Goal: Transaction & Acquisition: Purchase product/service

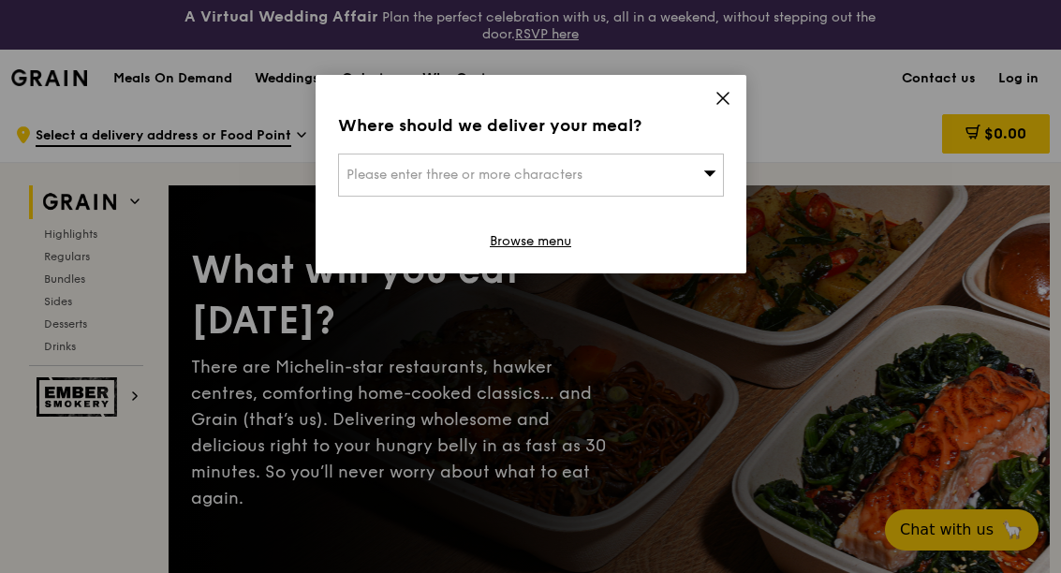
click at [650, 184] on div "Please enter three or more characters" at bounding box center [531, 175] width 386 height 43
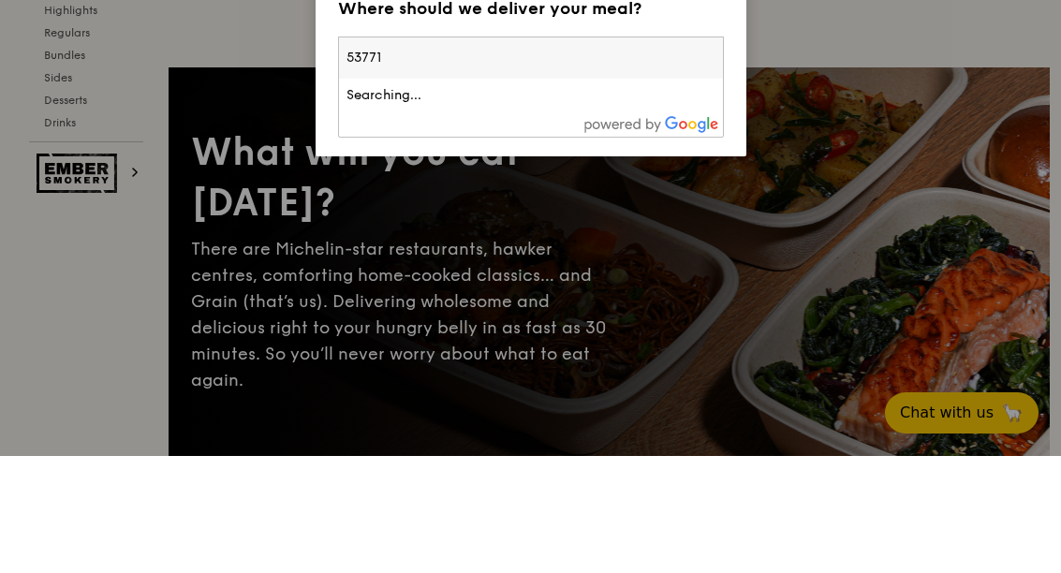
type input "537715"
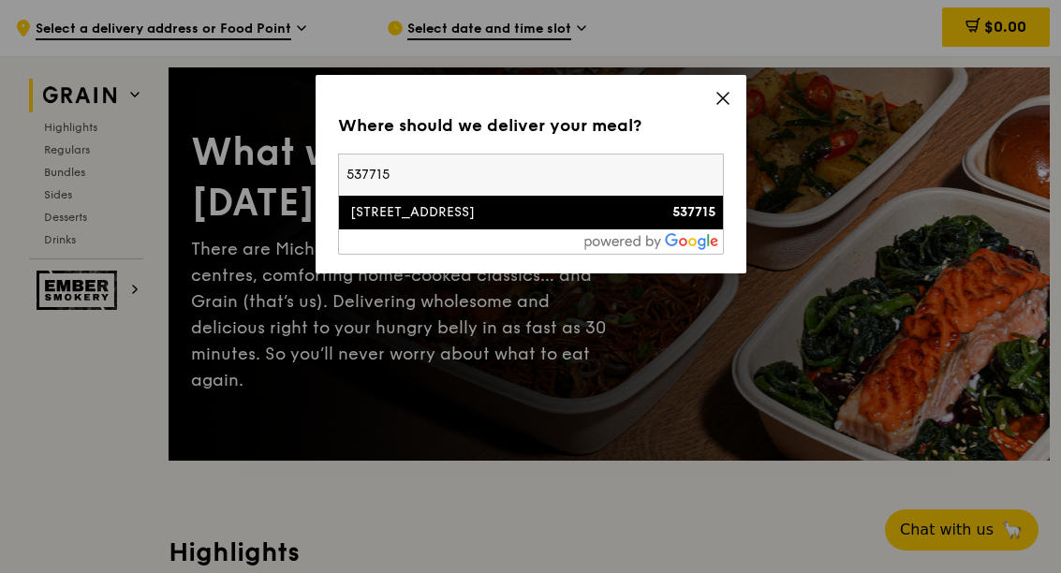
click at [370, 208] on div "54 Jalan Naung" at bounding box center [484, 212] width 277 height 19
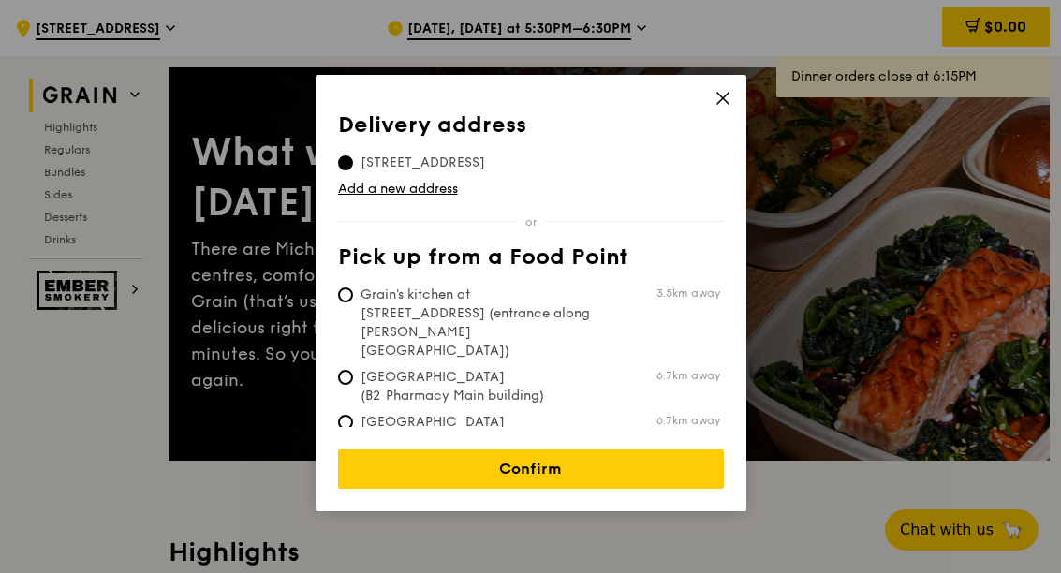
click at [368, 449] on link "Confirm" at bounding box center [531, 468] width 386 height 39
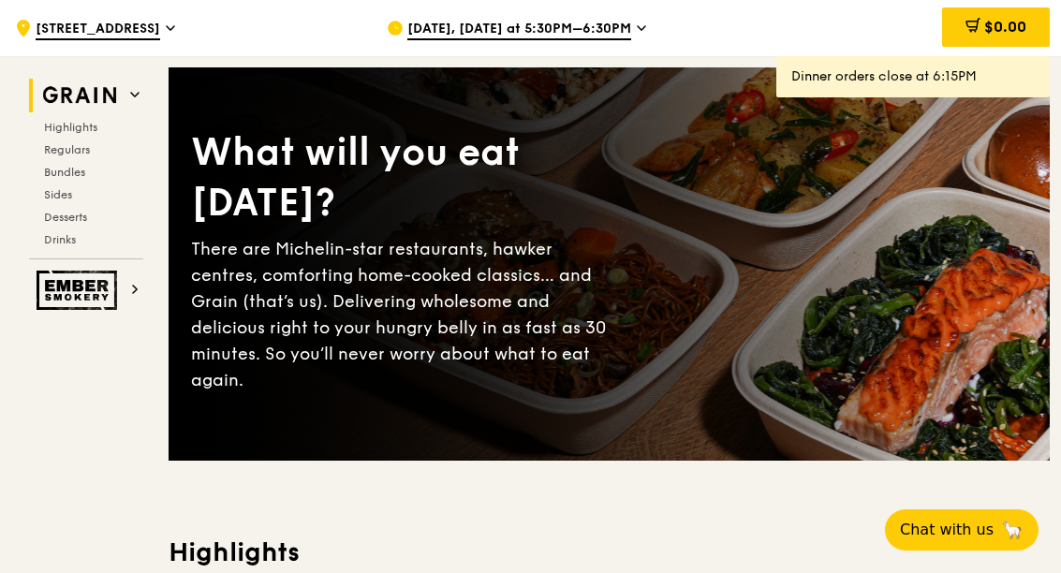
click at [638, 29] on icon at bounding box center [641, 28] width 7 height 4
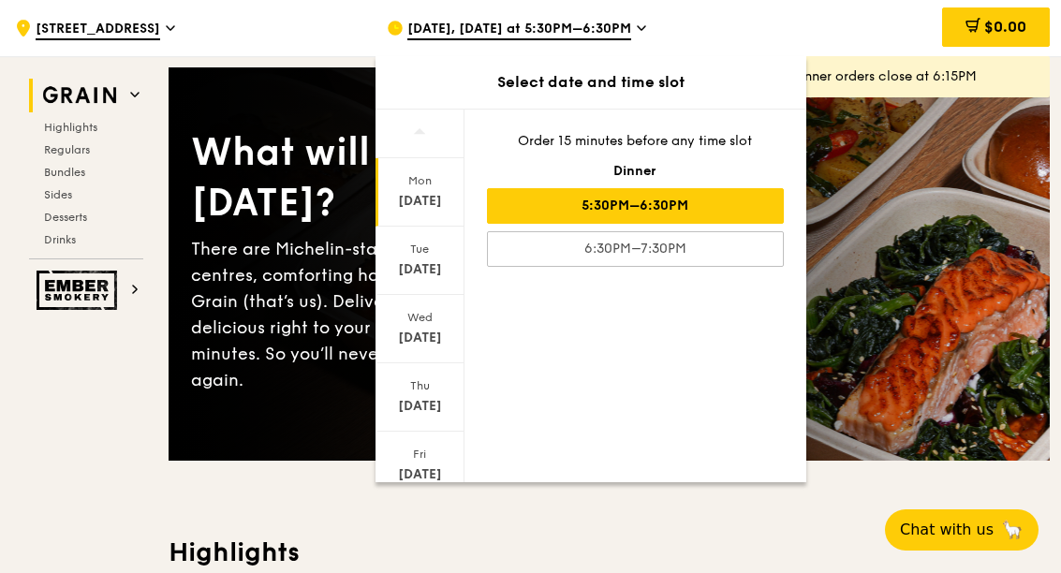
click at [703, 212] on div "5:30PM–6:30PM" at bounding box center [635, 206] width 297 height 36
click at [418, 192] on div "Sep 22" at bounding box center [419, 201] width 83 height 19
click at [715, 205] on div "5:30PM–6:30PM" at bounding box center [635, 206] width 297 height 36
click at [705, 264] on div "6:30PM–7:30PM" at bounding box center [635, 249] width 297 height 36
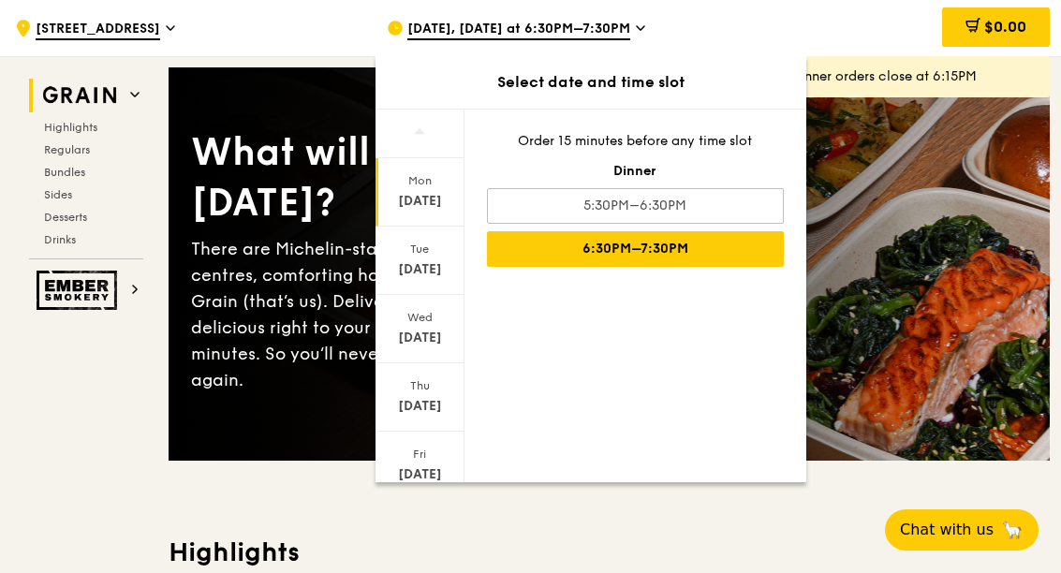
click at [714, 205] on div "5:30PM–6:30PM" at bounding box center [635, 206] width 297 height 36
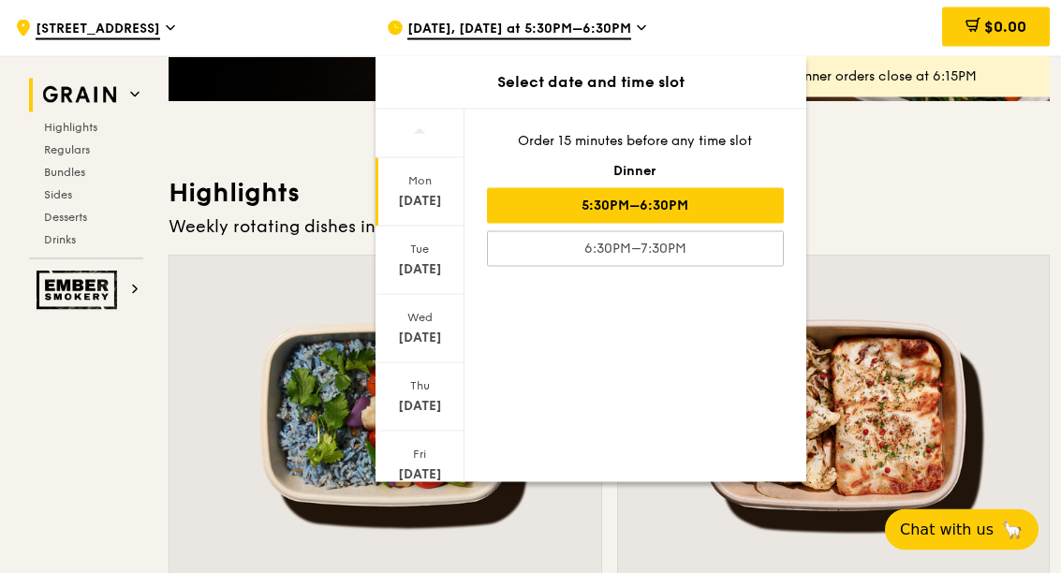
scroll to position [477, 0]
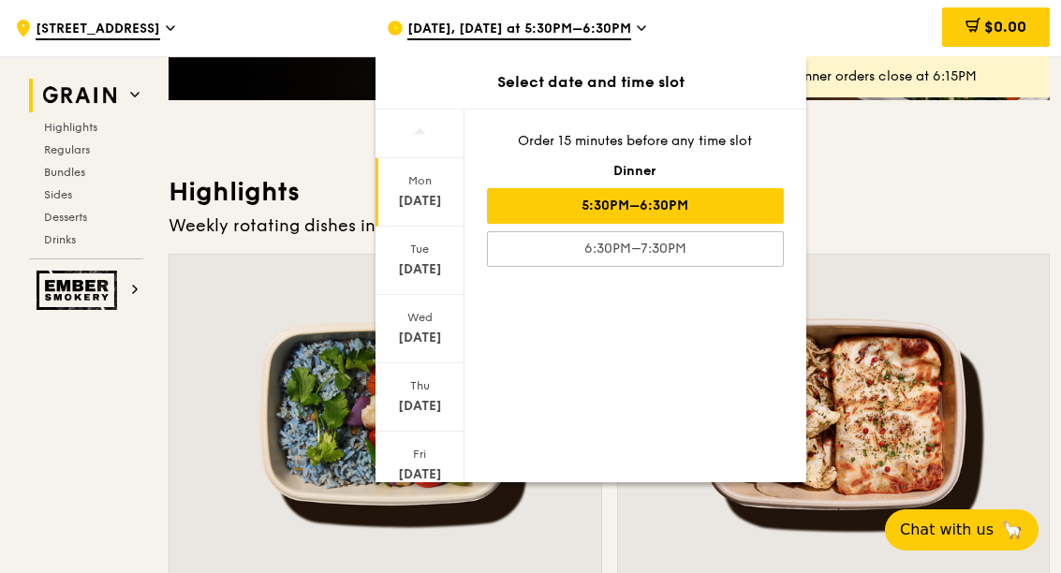
click at [857, 217] on div "Weekly rotating dishes inspired by flavours from around the world." at bounding box center [609, 226] width 881 height 26
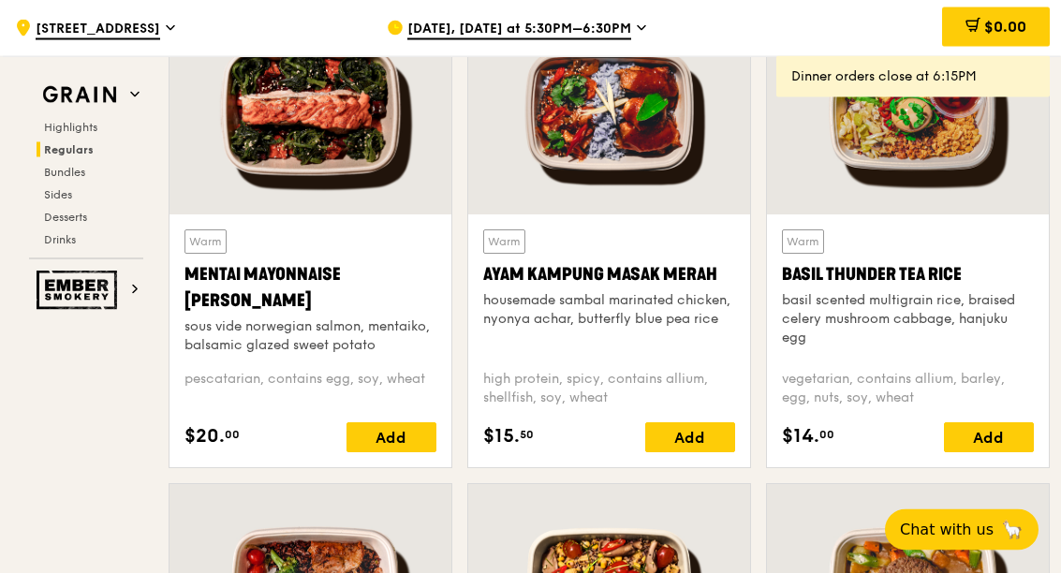
scroll to position [1781, 0]
click at [992, 433] on div "Add" at bounding box center [989, 437] width 90 height 30
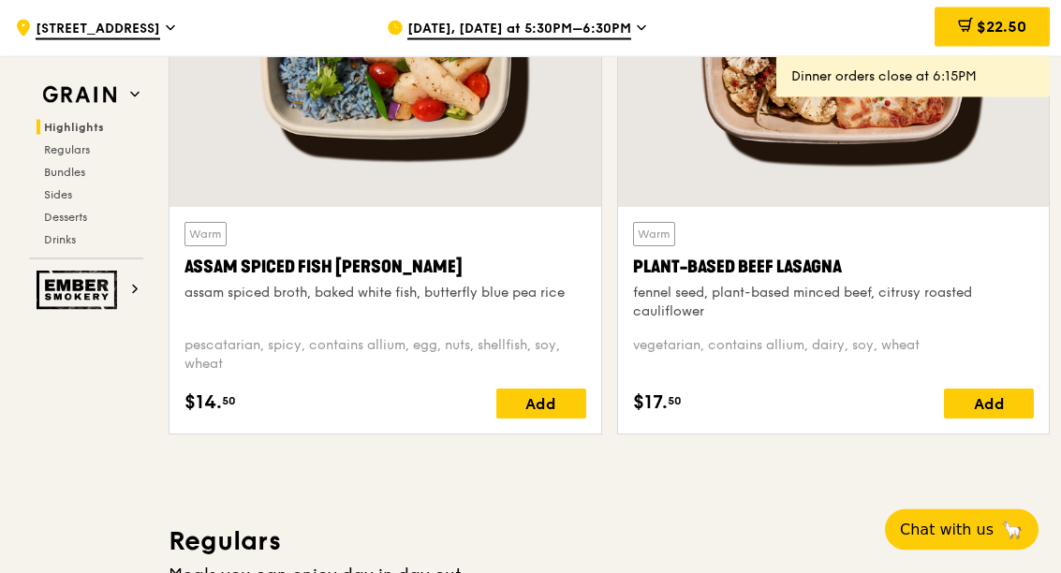
scroll to position [837, 0]
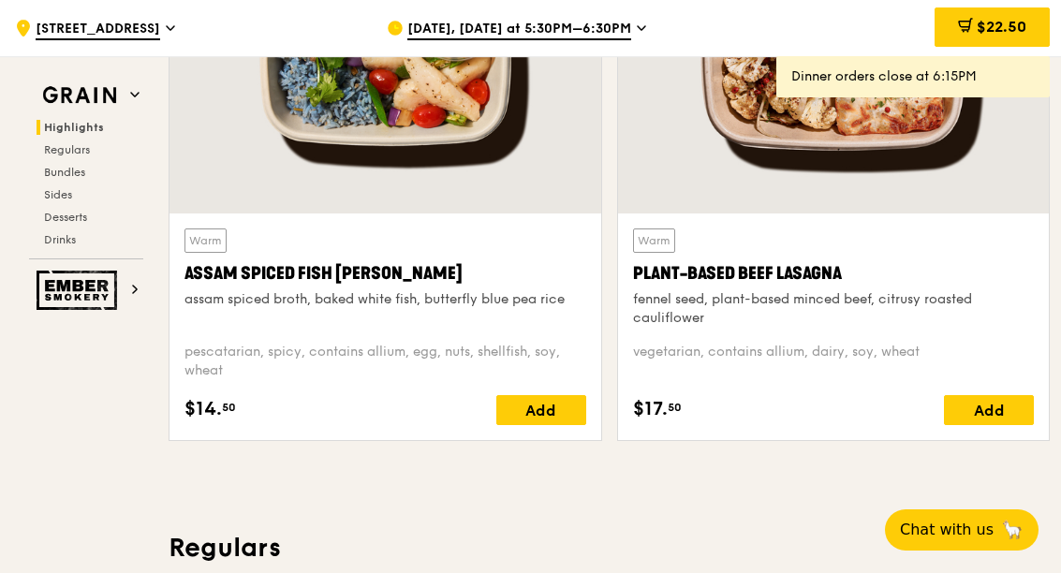
click at [997, 409] on div "Add" at bounding box center [989, 410] width 90 height 30
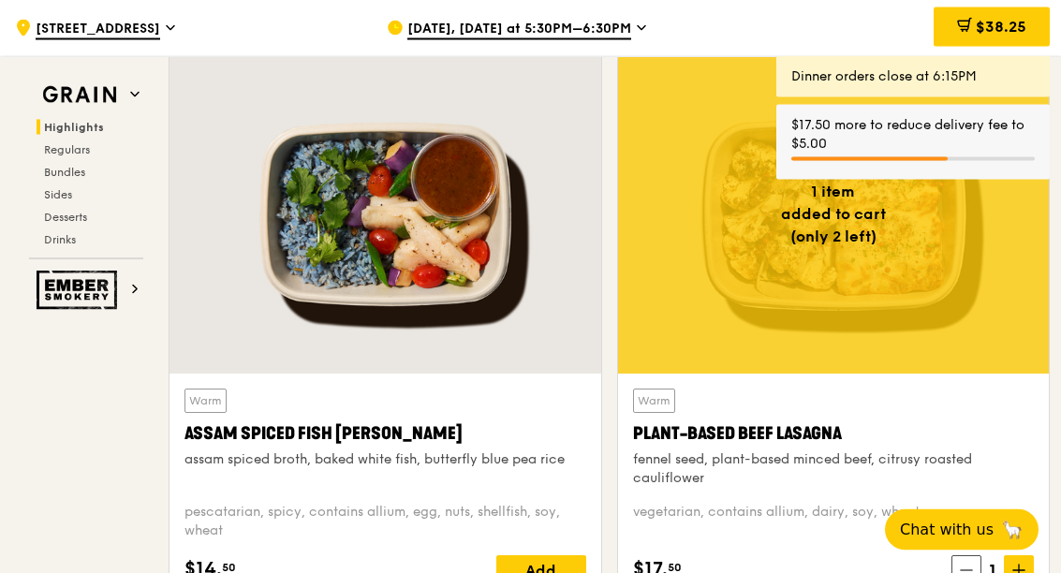
scroll to position [682, 0]
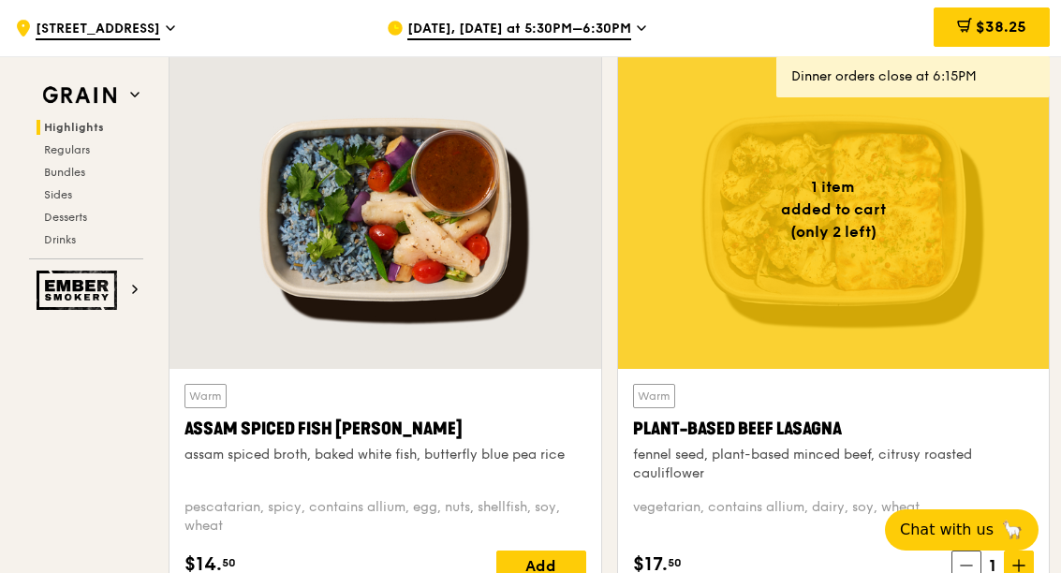
click at [561, 560] on div "Add" at bounding box center [541, 565] width 90 height 30
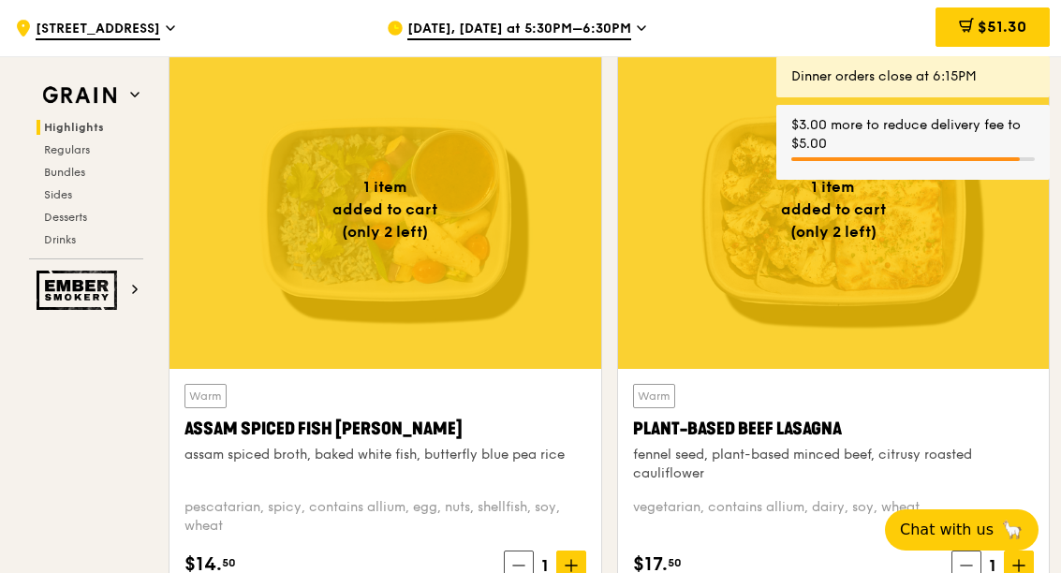
click at [623, 27] on span "Sep 22, Today at 5:30PM–6:30PM" at bounding box center [519, 30] width 224 height 21
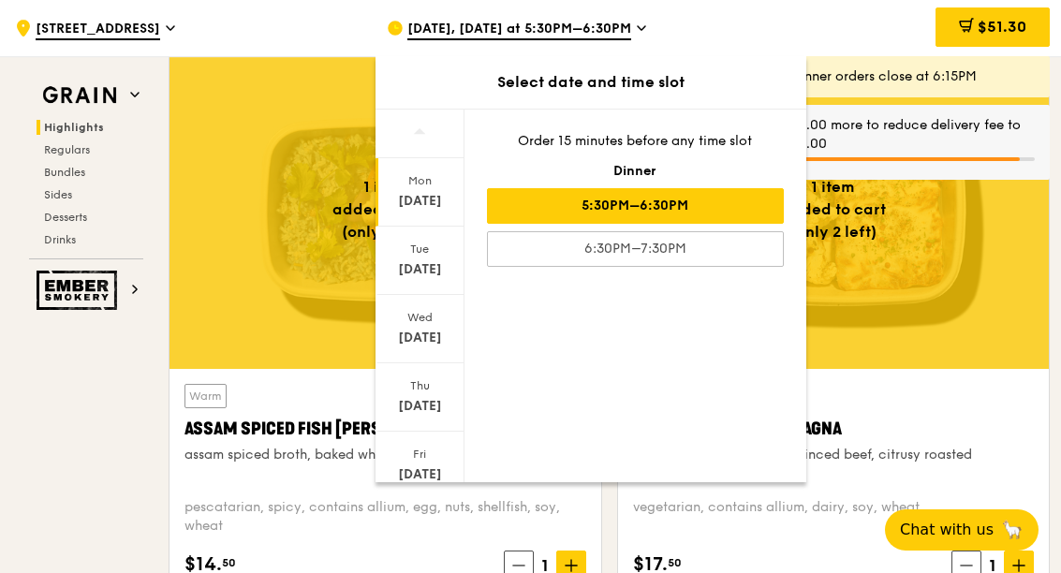
click at [630, 147] on div "Order 15 minutes before any time slot" at bounding box center [635, 141] width 297 height 19
click at [645, 77] on div "Select date and time slot" at bounding box center [590, 82] width 431 height 22
click at [638, 30] on icon at bounding box center [641, 28] width 9 height 17
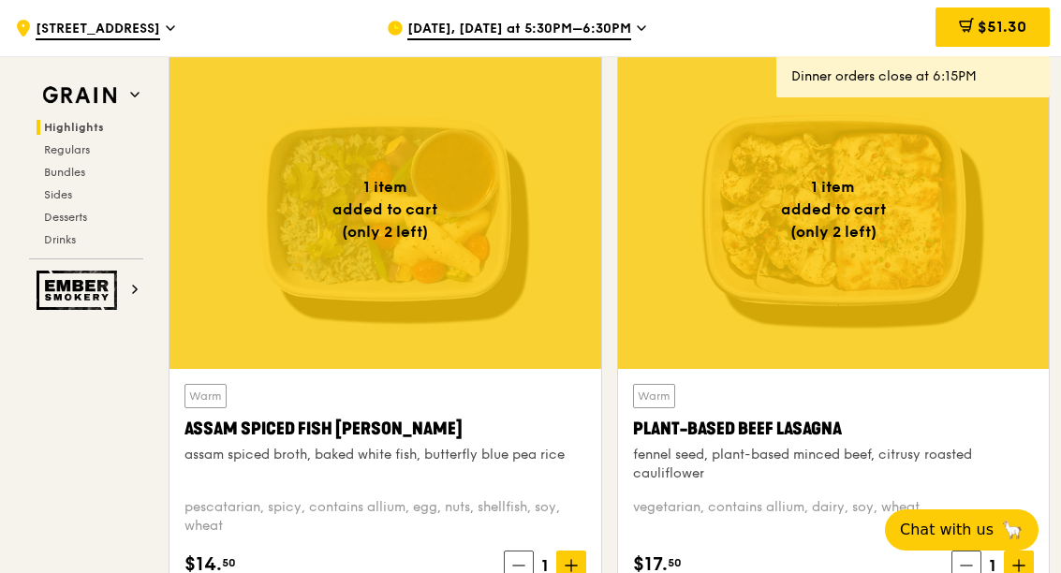
click at [626, 34] on div "Sep 22, Today at 5:30PM–6:30PM" at bounding box center [558, 28] width 342 height 56
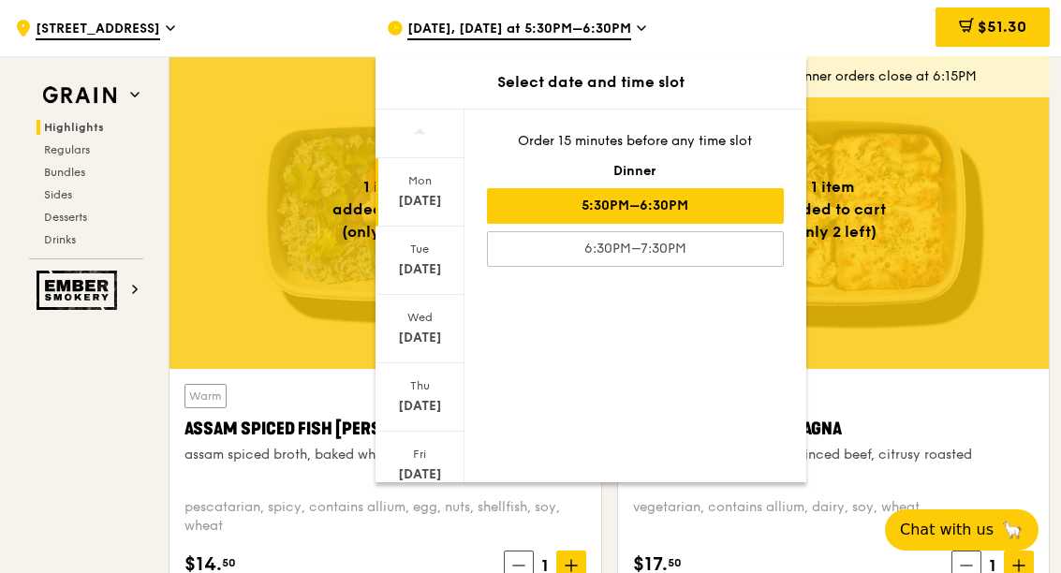
click at [398, 252] on div "Tue" at bounding box center [419, 249] width 83 height 15
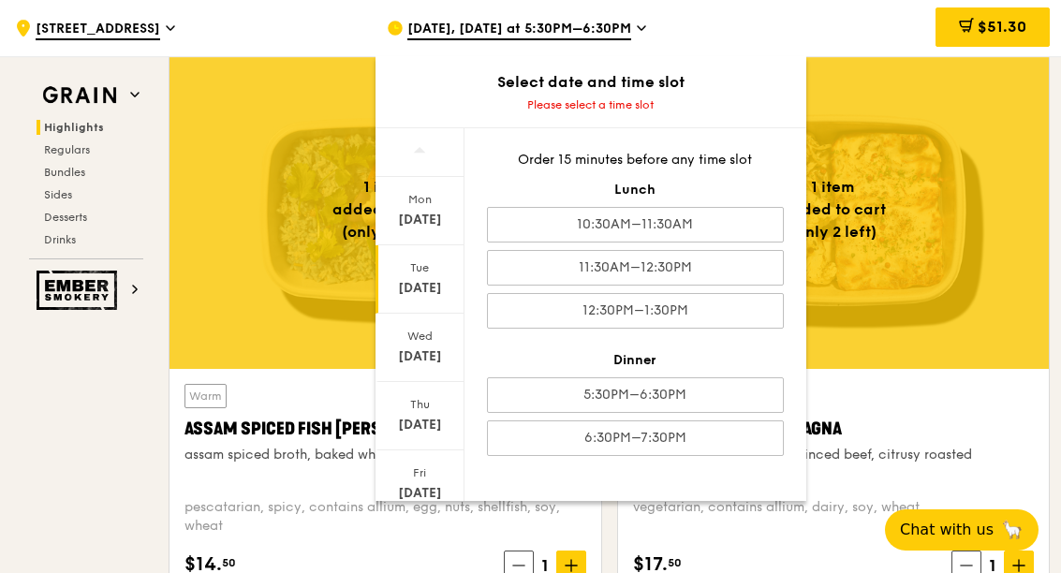
click at [97, 81] on img at bounding box center [80, 96] width 86 height 34
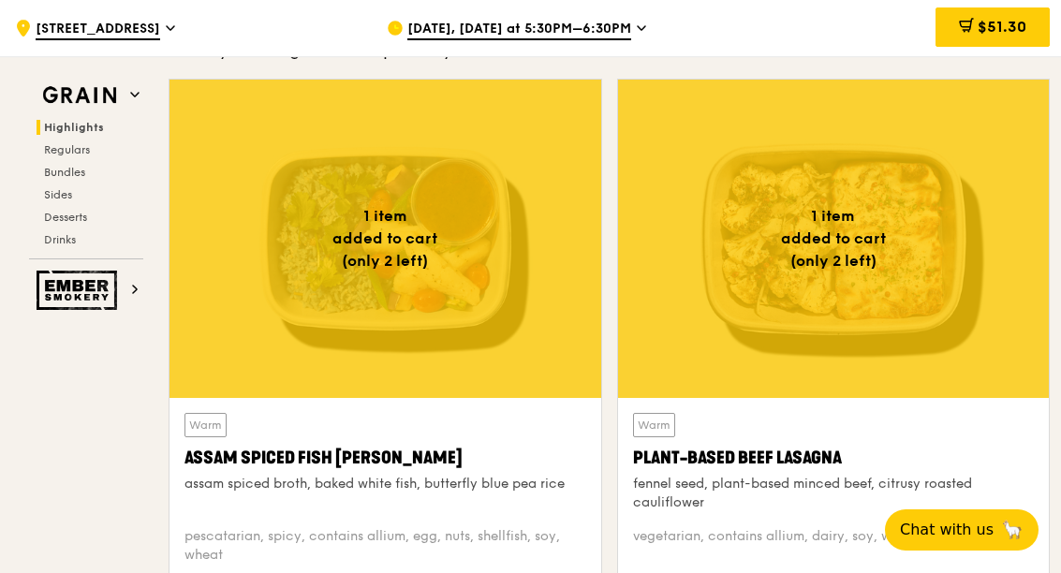
click at [107, 43] on div ".cls-1 { fill: none; stroke: #fff; stroke-linecap: round; stroke-linejoin: roun…" at bounding box center [186, 28] width 342 height 56
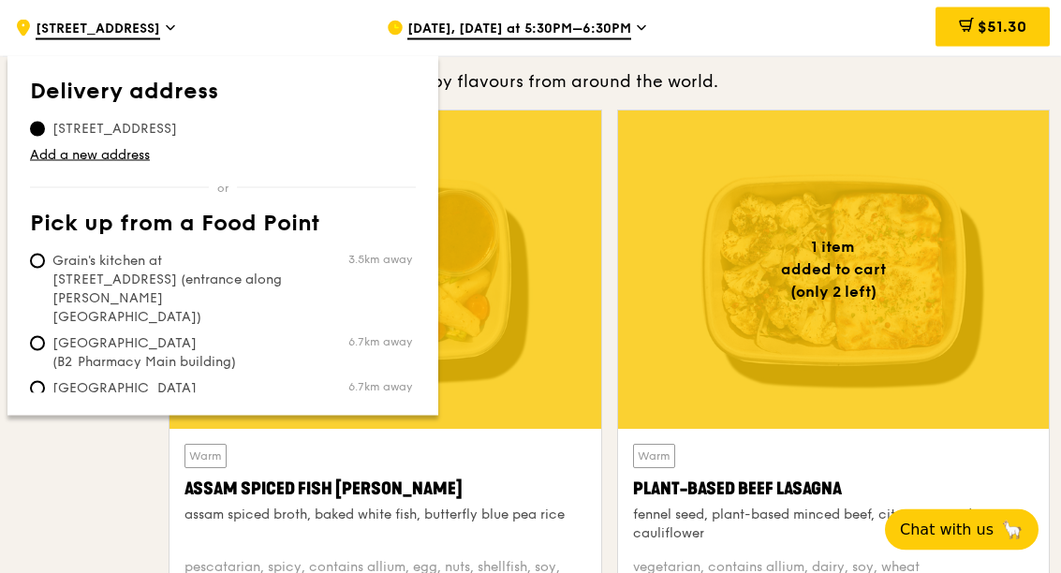
scroll to position [622, 0]
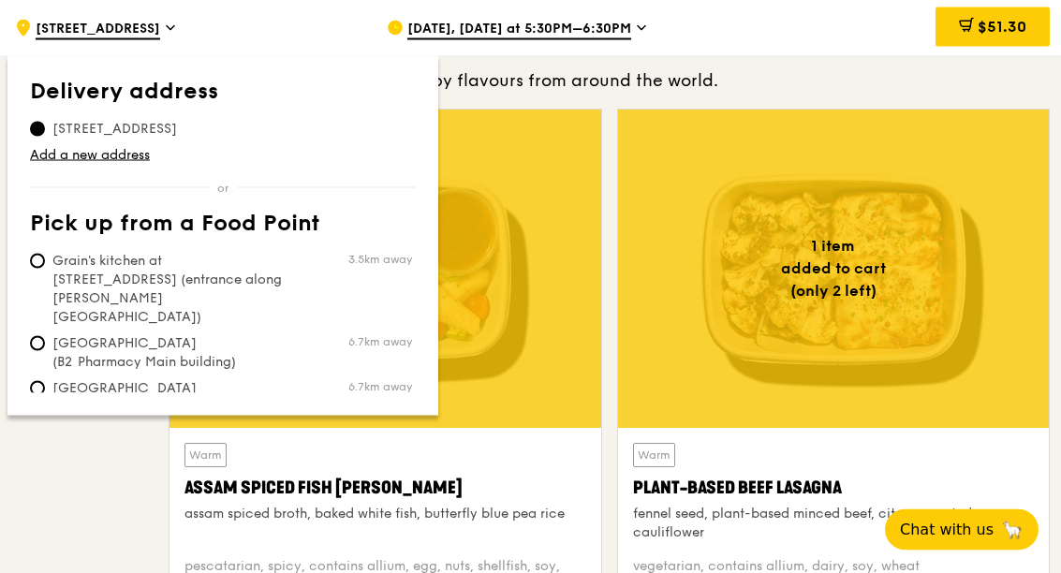
click at [37, 336] on input "Tan Tock Seng Hospital (B2 Pharmacy Main building) 6.7km away" at bounding box center [37, 343] width 15 height 15
radio input "true"
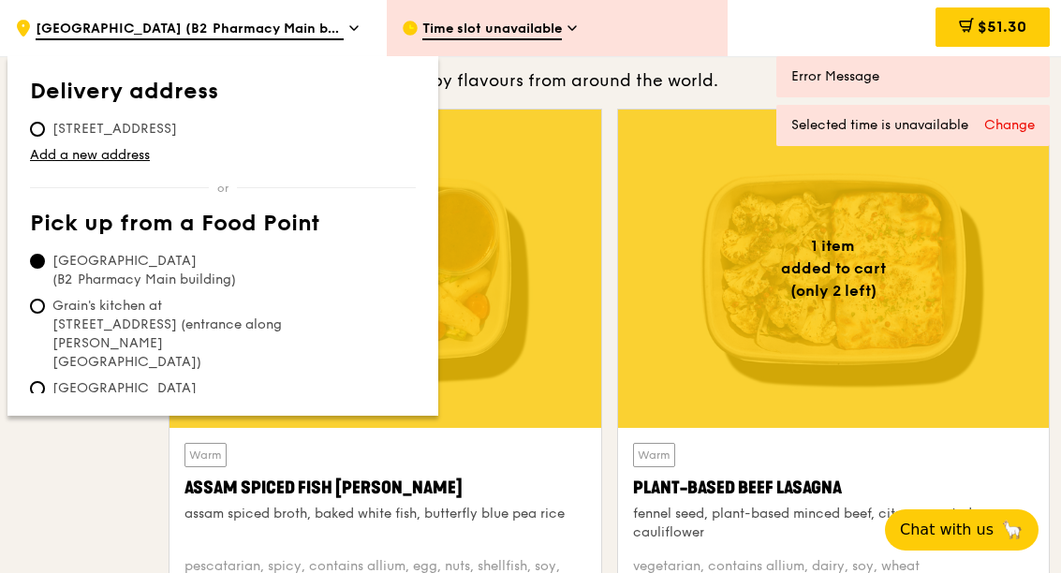
scroll to position [669, 0]
